Goal: Task Accomplishment & Management: Manage account settings

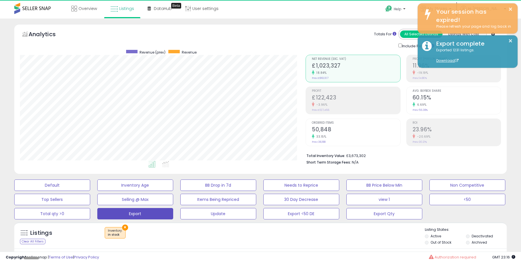
scroll to position [117, 285]
